Goal: Information Seeking & Learning: Learn about a topic

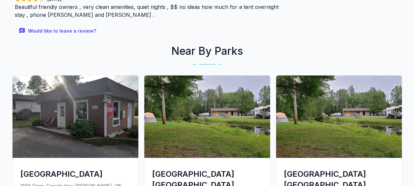
scroll to position [753, 0]
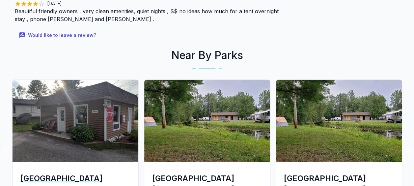
click at [55, 125] on img at bounding box center [76, 121] width 126 height 82
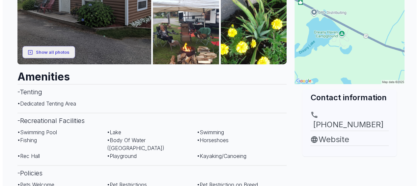
scroll to position [174, 0]
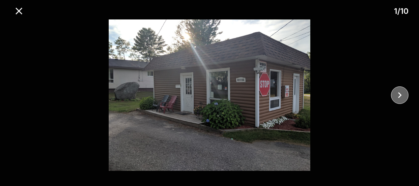
click at [398, 93] on icon "close" at bounding box center [400, 95] width 4 height 6
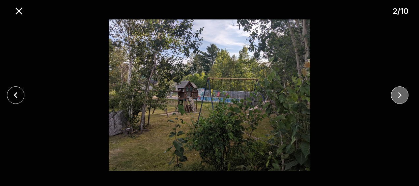
click at [398, 91] on icon "close" at bounding box center [400, 95] width 12 height 12
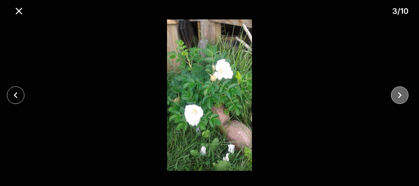
click at [398, 91] on icon "close" at bounding box center [400, 95] width 12 height 12
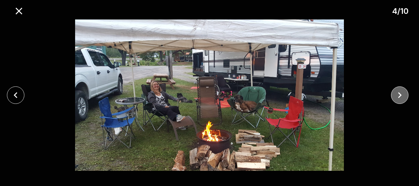
click at [398, 91] on icon "close" at bounding box center [400, 95] width 12 height 12
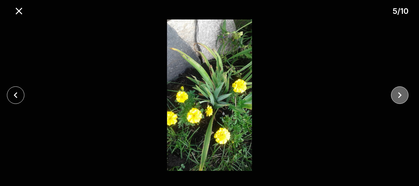
click at [398, 91] on icon "close" at bounding box center [400, 95] width 12 height 12
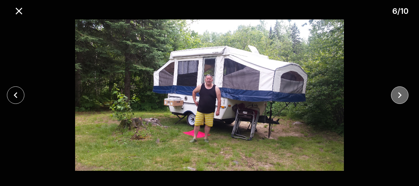
click at [398, 91] on icon "close" at bounding box center [400, 95] width 12 height 12
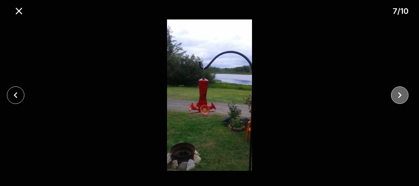
click at [398, 91] on icon "close" at bounding box center [400, 95] width 12 height 12
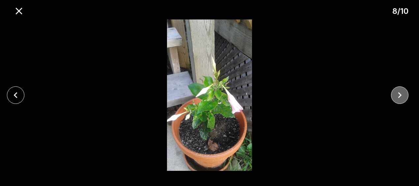
click at [398, 91] on icon "close" at bounding box center [400, 95] width 12 height 12
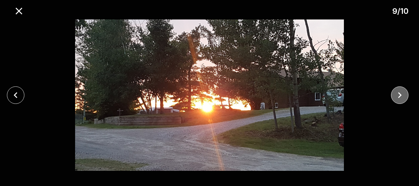
click at [398, 91] on icon "close" at bounding box center [400, 95] width 12 height 12
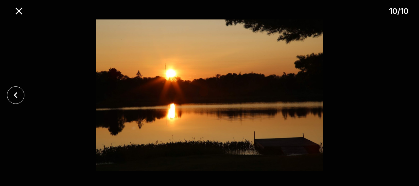
click at [398, 91] on div at bounding box center [209, 94] width 419 height 151
